Goal: Task Accomplishment & Management: Use online tool/utility

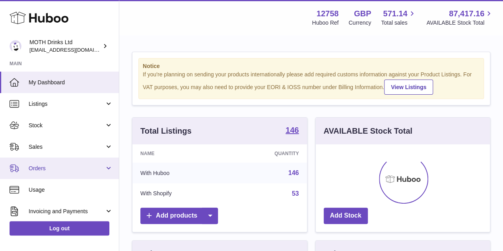
scroll to position [124, 174]
click at [45, 165] on span "Orders" at bounding box center [67, 169] width 76 height 8
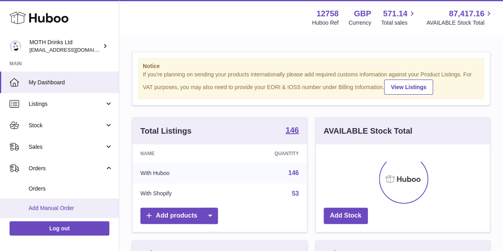
click at [59, 205] on span "Add Manual Order" at bounding box center [71, 209] width 84 height 8
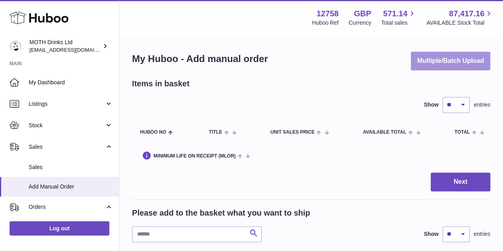
click at [452, 68] on button "Multiple/Batch Upload" at bounding box center [451, 61] width 80 height 19
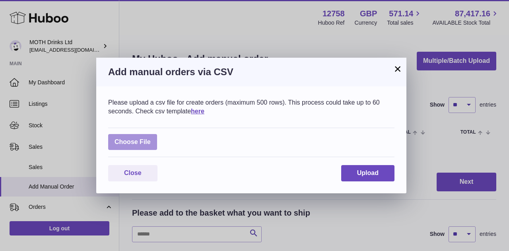
click at [135, 143] on label at bounding box center [132, 142] width 49 height 16
click at [151, 139] on input "file" at bounding box center [151, 138] width 0 height 0
type input "**********"
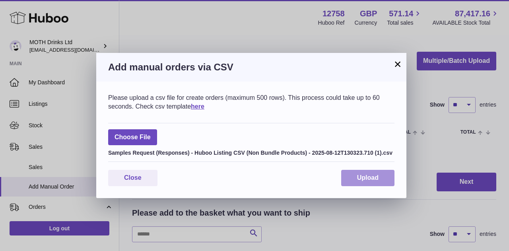
click at [368, 183] on button "Upload" at bounding box center [367, 178] width 53 height 16
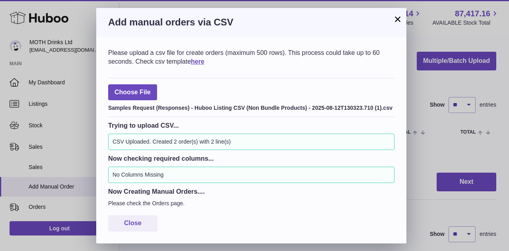
click at [393, 20] on button "×" at bounding box center [398, 19] width 10 height 10
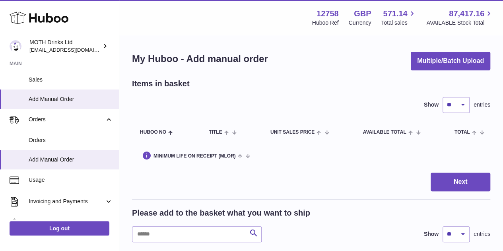
scroll to position [39, 0]
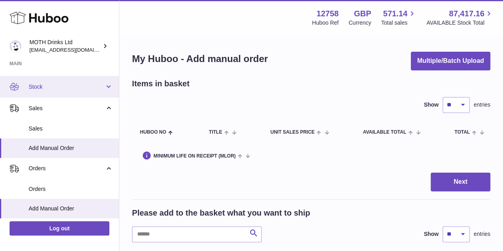
click at [64, 86] on span "Stock" at bounding box center [67, 87] width 76 height 8
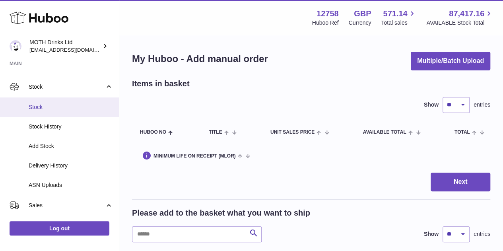
click at [60, 106] on span "Stock" at bounding box center [71, 107] width 84 height 8
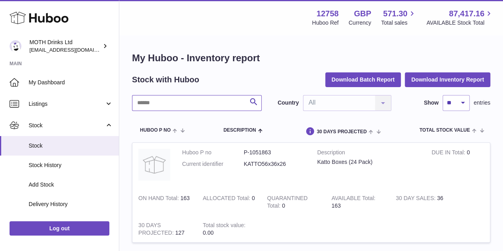
click at [176, 107] on input "text" at bounding box center [197, 103] width 130 height 16
type input "**********"
